Goal: Task Accomplishment & Management: Use online tool/utility

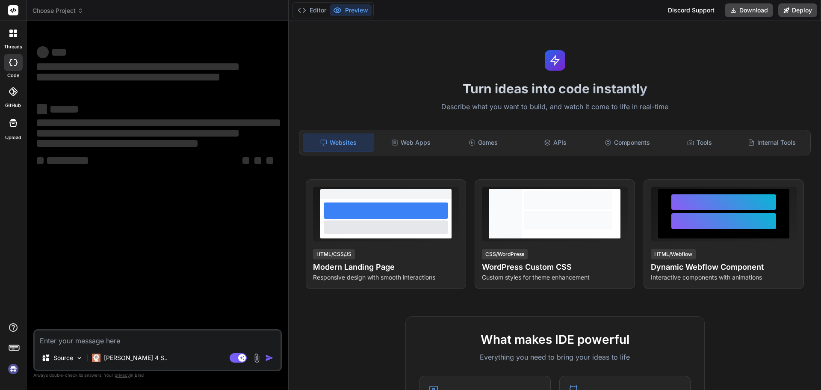
type textarea "x"
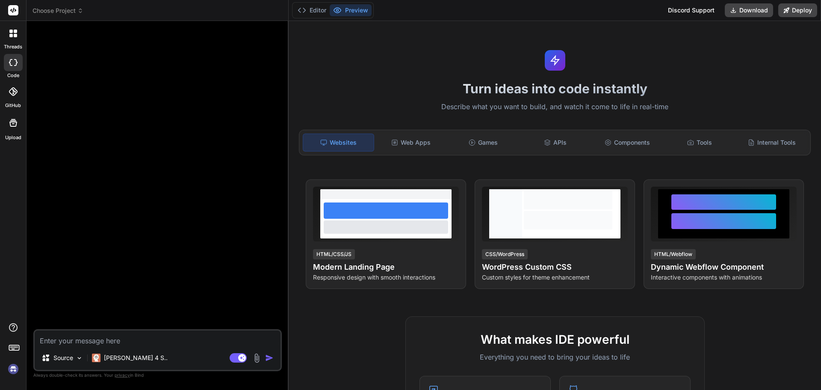
click at [15, 366] on img at bounding box center [13, 368] width 15 height 15
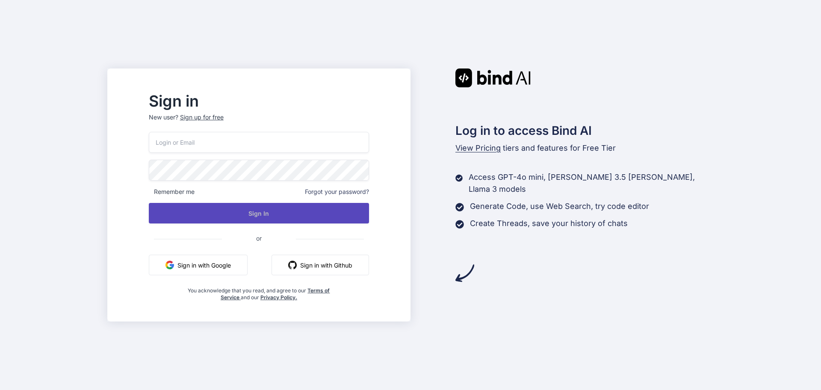
type input "[EMAIL_ADDRESS][DOMAIN_NAME]"
click at [269, 215] on button "Sign In" at bounding box center [259, 213] width 220 height 21
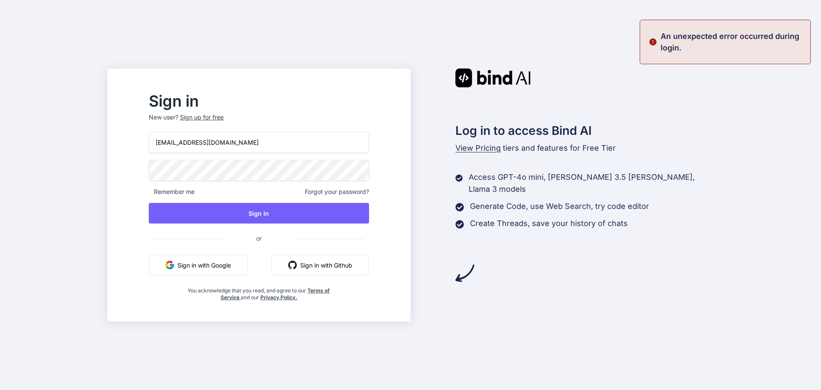
click at [234, 260] on button "Sign in with Google" at bounding box center [198, 264] width 99 height 21
